Goal: Task Accomplishment & Management: Manage account settings

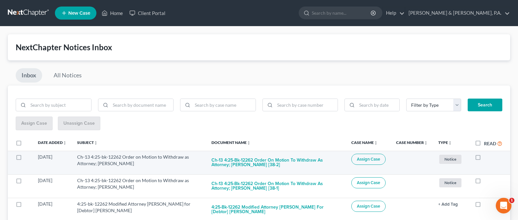
click at [484, 159] on label at bounding box center [484, 159] width 0 height 0
click at [486, 156] on input "checkbox" at bounding box center [488, 156] width 4 height 4
checkbox input "true"
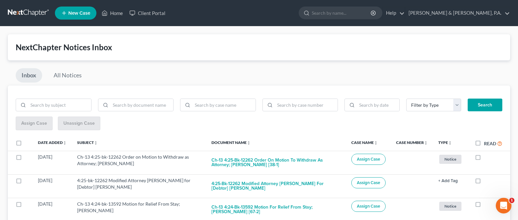
click at [484, 159] on label at bounding box center [484, 159] width 0 height 0
click at [486, 156] on input "checkbox" at bounding box center [488, 156] width 4 height 4
checkbox input "true"
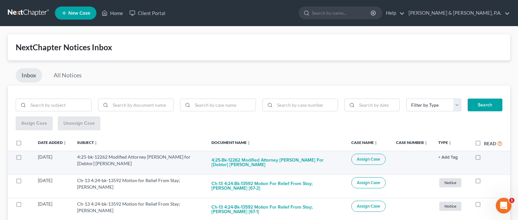
click at [484, 159] on label at bounding box center [484, 159] width 0 height 0
click at [486, 158] on input "checkbox" at bounding box center [488, 156] width 4 height 4
checkbox input "true"
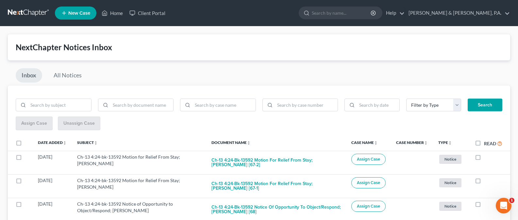
click at [484, 159] on label at bounding box center [484, 159] width 0 height 0
click at [486, 158] on input "checkbox" at bounding box center [488, 156] width 4 height 4
checkbox input "true"
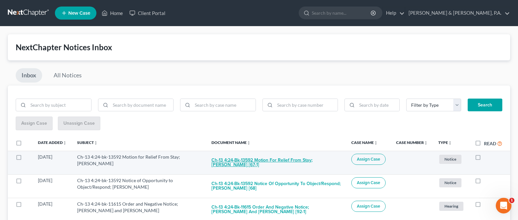
click at [292, 161] on button "Ch-13 4:24-bk-13592 Motion for Relief From Stay; [PERSON_NAME] [67-1]" at bounding box center [275, 163] width 129 height 18
checkbox input "true"
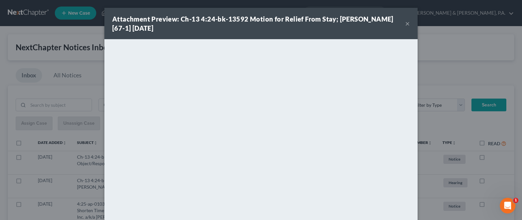
click at [406, 24] on button "×" at bounding box center [408, 24] width 5 height 8
